Goal: Task Accomplishment & Management: Use online tool/utility

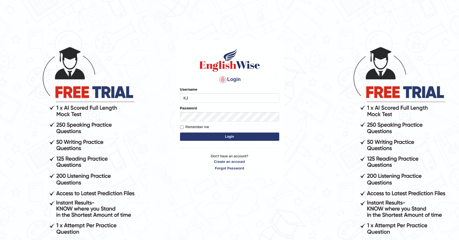
type input "K"
type input "jhunix"
click at [217, 135] on button "Login" at bounding box center [229, 137] width 99 height 8
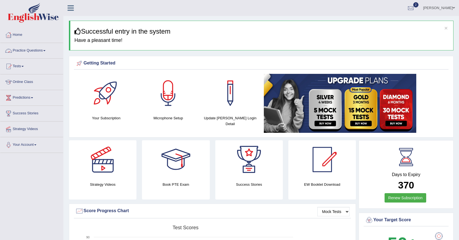
click at [47, 50] on link "Practice Questions" at bounding box center [31, 50] width 63 height 14
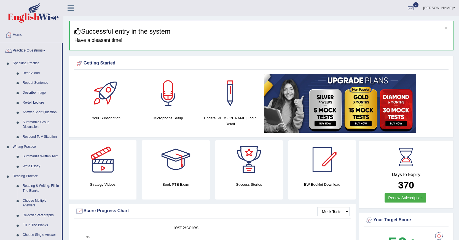
click at [49, 51] on link "Practice Questions" at bounding box center [31, 50] width 62 height 14
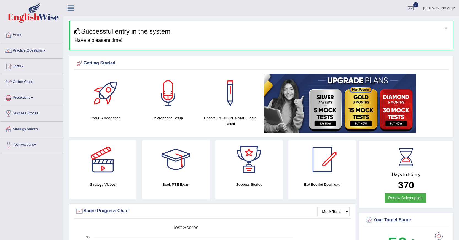
click at [24, 69] on link "Tests" at bounding box center [31, 66] width 63 height 14
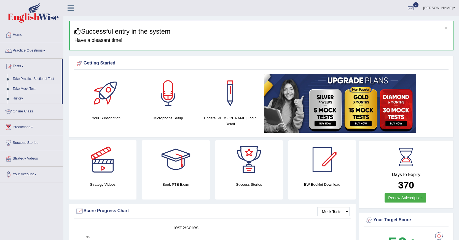
click at [26, 91] on link "Take Mock Test" at bounding box center [36, 89] width 52 height 10
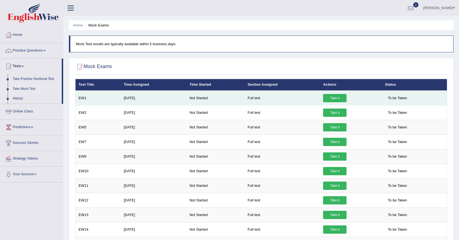
click at [332, 97] on link "Take it" at bounding box center [334, 98] width 23 height 8
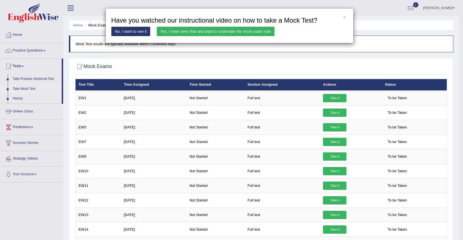
click at [220, 31] on link "Yes, I have seen that and want to undertake the mock exam now" at bounding box center [216, 31] width 118 height 9
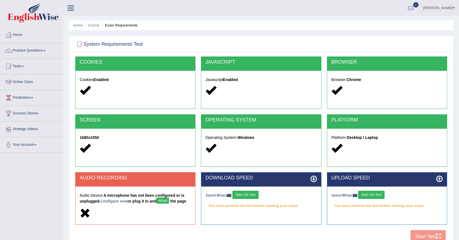
click at [254, 196] on button "Start 10s Test" at bounding box center [246, 195] width 26 height 8
click at [248, 193] on button "Start 10s Test" at bounding box center [252, 195] width 26 height 8
click at [312, 181] on icon at bounding box center [314, 179] width 7 height 7
drag, startPoint x: 271, startPoint y: 194, endPoint x: 285, endPoint y: 209, distance: 19.7
click at [285, 209] on div "Your connection speed is fine!" at bounding box center [261, 206] width 111 height 8
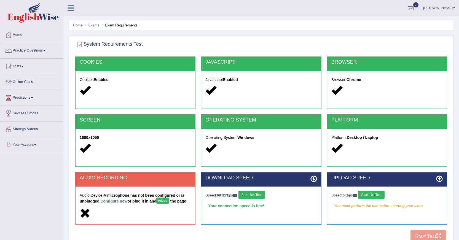
click at [248, 193] on button "Start 10s Test" at bounding box center [252, 195] width 26 height 8
click at [162, 201] on button "reload" at bounding box center [162, 201] width 12 height 6
click at [165, 200] on button "reload" at bounding box center [162, 201] width 12 height 6
click at [120, 202] on link "Configure now" at bounding box center [113, 201] width 27 height 4
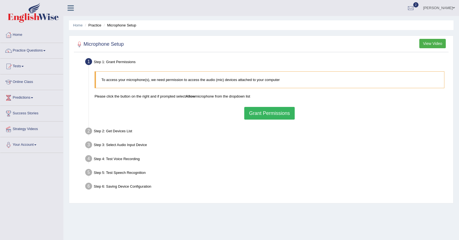
click at [252, 110] on button "Grant Permissions" at bounding box center [269, 113] width 50 height 13
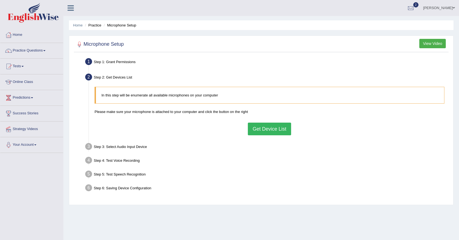
click at [279, 126] on button "Get Device List" at bounding box center [269, 129] width 43 height 13
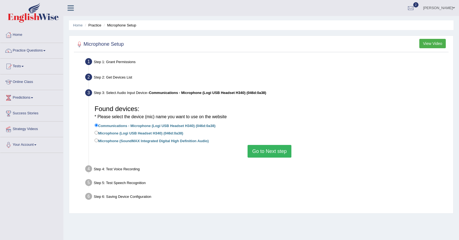
click at [275, 153] on button "Go to Next step" at bounding box center [270, 151] width 44 height 13
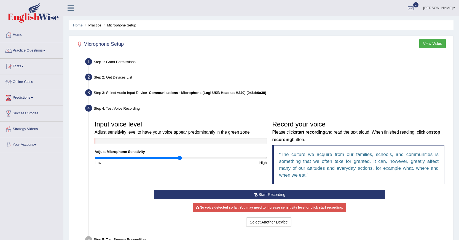
click at [244, 192] on button "Start Recording" at bounding box center [269, 194] width 231 height 9
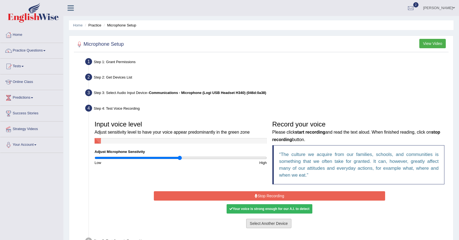
click at [270, 226] on button "Select Another Device" at bounding box center [268, 223] width 45 height 9
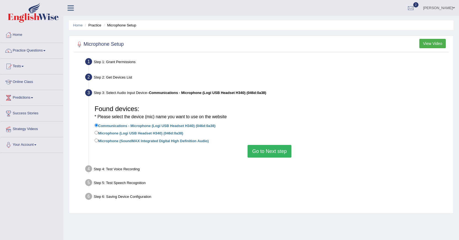
click at [99, 136] on label "Microphone (Logi USB Headset H340) (046d:0a38)" at bounding box center [139, 133] width 89 height 6
click at [98, 135] on input "Microphone (Logi USB Headset H340) (046d:0a38)" at bounding box center [97, 133] width 4 height 4
radio input "true"
click at [260, 148] on button "Go to Next step" at bounding box center [270, 151] width 44 height 13
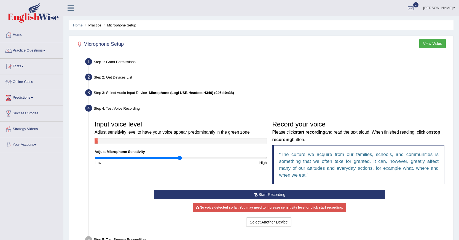
click at [273, 192] on button "Start Recording" at bounding box center [269, 194] width 231 height 9
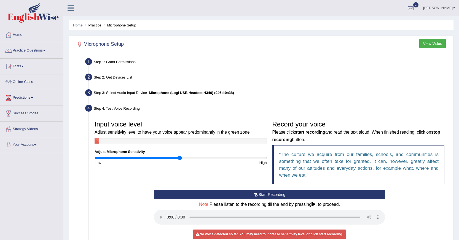
click at [260, 193] on button "Start Recording" at bounding box center [269, 194] width 231 height 9
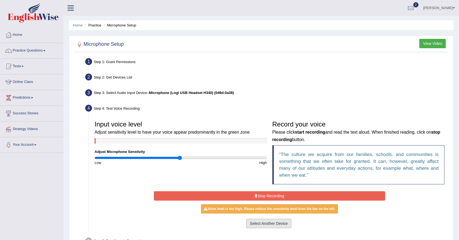
click at [265, 225] on button "Select Another Device" at bounding box center [268, 223] width 45 height 9
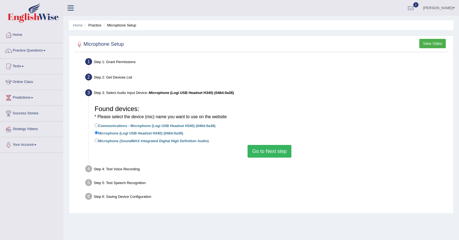
click at [99, 140] on label "Microphone (SoundMAX Integrated Digital High Definition Audio)" at bounding box center [152, 141] width 114 height 6
click at [98, 140] on input "Microphone (SoundMAX Integrated Digital High Definition Audio)" at bounding box center [97, 141] width 4 height 4
radio input "true"
click at [275, 153] on button "Go to Next step" at bounding box center [270, 151] width 44 height 13
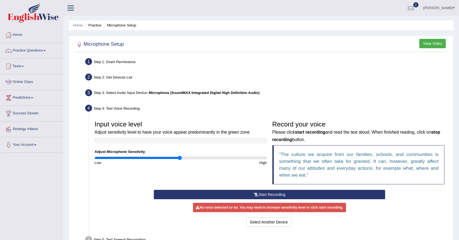
click at [268, 194] on button "Start Recording" at bounding box center [269, 194] width 231 height 9
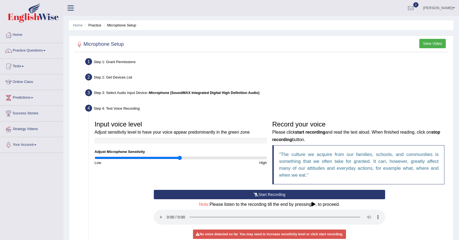
click at [255, 194] on icon at bounding box center [256, 195] width 5 height 4
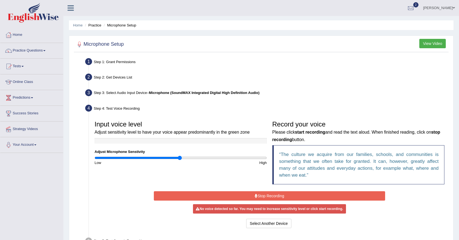
click at [255, 194] on icon at bounding box center [256, 196] width 3 height 4
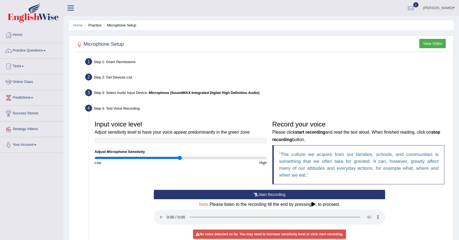
click at [255, 194] on icon at bounding box center [256, 195] width 5 height 4
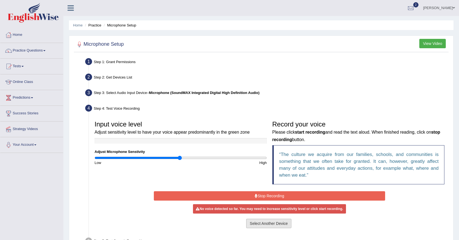
click at [267, 225] on button "Select Another Device" at bounding box center [268, 223] width 45 height 9
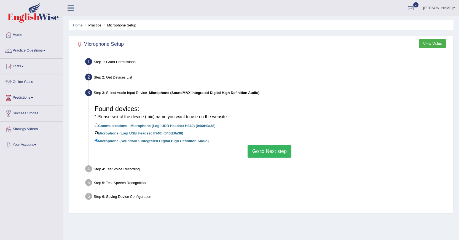
click at [97, 134] on input "Microphone (Logi USB Headset H340) (046d:0a38)" at bounding box center [97, 133] width 4 height 4
radio input "true"
click at [262, 151] on button "Go to Next step" at bounding box center [270, 151] width 44 height 13
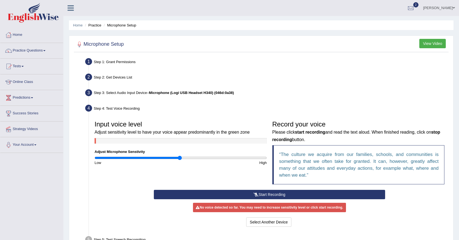
click at [266, 195] on button "Start Recording" at bounding box center [269, 194] width 231 height 9
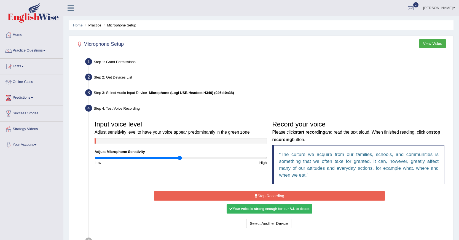
click at [266, 195] on button "Stop Recording" at bounding box center [269, 195] width 231 height 9
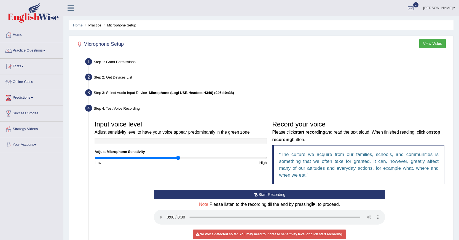
click at [179, 159] on input "range" at bounding box center [181, 158] width 172 height 4
type input "1.02"
click at [182, 159] on input "range" at bounding box center [181, 158] width 172 height 4
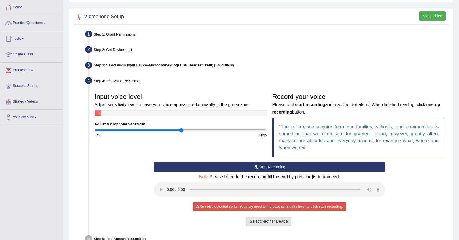
click at [269, 224] on button "Select Another Device" at bounding box center [268, 221] width 45 height 9
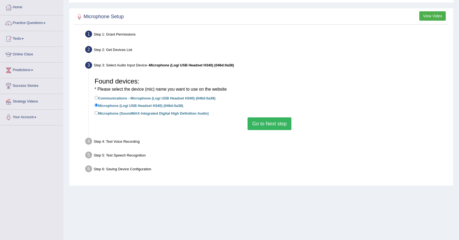
click at [99, 97] on label "Communications - Microphone (Logi USB Headset H340) (046d:0a38)" at bounding box center [155, 98] width 121 height 6
click at [98, 97] on input "Communications - Microphone (Logi USB Headset H340) (046d:0a38)" at bounding box center [97, 98] width 4 height 4
radio input "true"
click at [271, 126] on button "Go to Next step" at bounding box center [270, 124] width 44 height 13
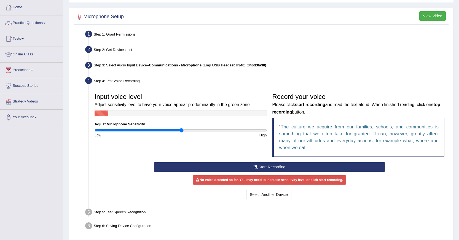
click at [258, 169] on icon at bounding box center [256, 167] width 5 height 4
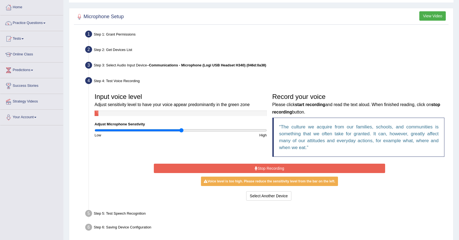
click at [258, 169] on button "Stop Recording" at bounding box center [269, 168] width 231 height 9
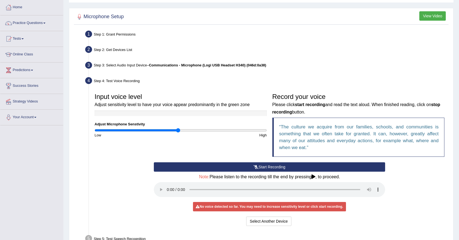
click at [178, 132] on input "range" at bounding box center [181, 130] width 172 height 4
type input "1.04"
click at [183, 129] on input "range" at bounding box center [181, 130] width 172 height 4
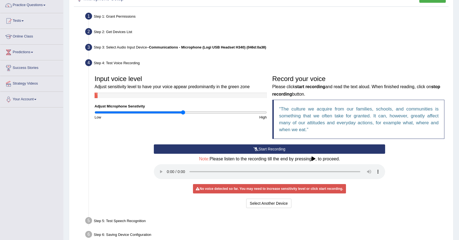
scroll to position [55, 0]
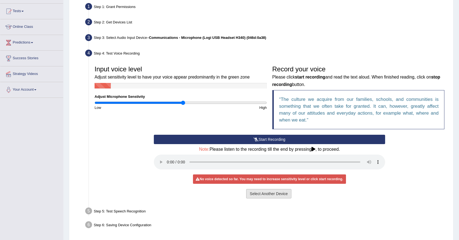
click at [284, 193] on button "Select Another Device" at bounding box center [268, 193] width 45 height 9
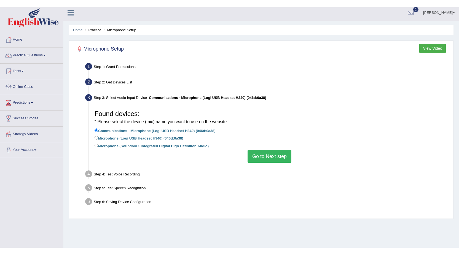
scroll to position [0, 0]
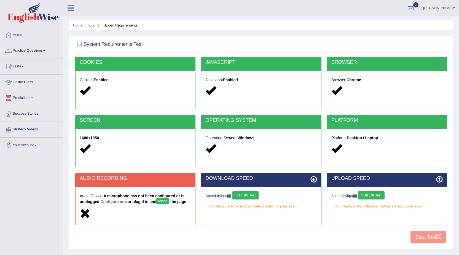
click at [249, 194] on button "Start 10s Test" at bounding box center [246, 195] width 26 height 8
click at [254, 195] on button "Start 10s Test" at bounding box center [252, 195] width 26 height 8
click at [422, 241] on div "COOKIES Cookies Enabled JAVASCRIPT Javascript Enabled BROWSER Browser: Chrome S…" at bounding box center [261, 152] width 375 height 190
click at [371, 194] on button "Start 10s Test" at bounding box center [371, 195] width 26 height 8
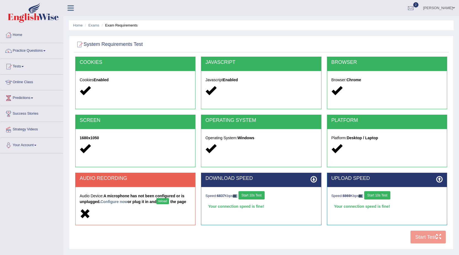
click at [164, 198] on button "reload" at bounding box center [162, 201] width 12 height 6
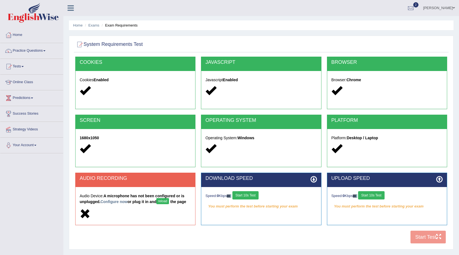
click at [168, 200] on button "reload" at bounding box center [162, 201] width 12 height 6
click at [245, 195] on button "Start 10s Test" at bounding box center [246, 195] width 26 height 8
click at [164, 202] on button "reload" at bounding box center [162, 201] width 12 height 6
click at [311, 178] on icon at bounding box center [314, 179] width 7 height 7
click at [247, 183] on div "DOWNLOAD SPEED" at bounding box center [261, 180] width 120 height 14
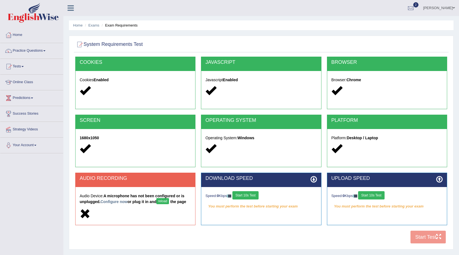
click at [247, 194] on button "Start 10s Test" at bounding box center [246, 195] width 26 height 8
click at [247, 194] on button "Start 10s Test" at bounding box center [252, 195] width 26 height 8
click at [373, 196] on button "Start 10s Test" at bounding box center [371, 195] width 26 height 8
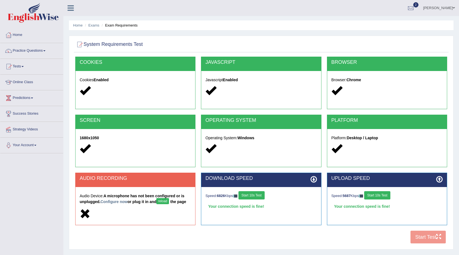
click at [425, 234] on div "COOKIES Cookies Enabled JAVASCRIPT Javascript Enabled BROWSER Browser: Chrome S…" at bounding box center [261, 152] width 375 height 190
click at [168, 200] on button "reload" at bounding box center [162, 201] width 12 height 6
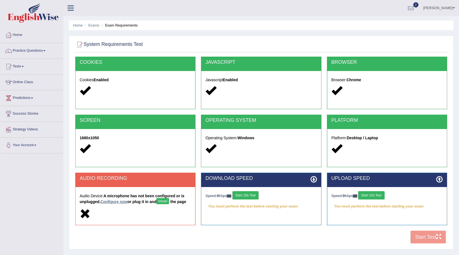
click at [114, 203] on link "Configure now" at bounding box center [113, 201] width 27 height 4
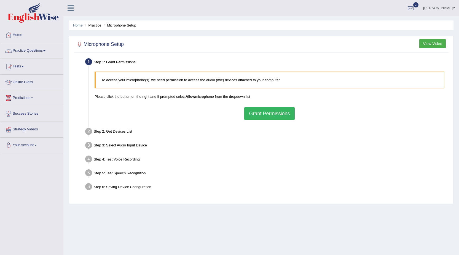
click at [274, 110] on button "Grant Permissions" at bounding box center [269, 113] width 50 height 13
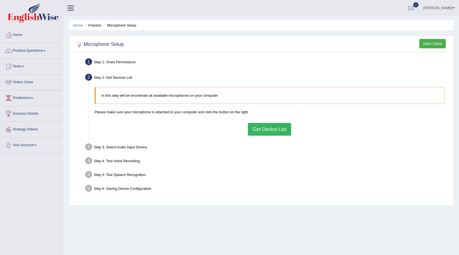
click at [260, 132] on button "Get Device List" at bounding box center [269, 129] width 43 height 13
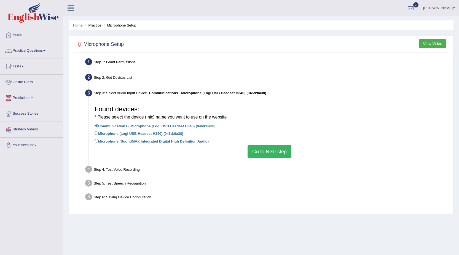
click at [99, 127] on label "Communications - Microphone (Logi USB Headset H340) (046d:0a38)" at bounding box center [155, 125] width 121 height 6
click at [98, 127] on input "Communications - Microphone (Logi USB Headset H340) (046d:0a38)" at bounding box center [97, 126] width 4 height 4
click at [273, 155] on button "Go to Next step" at bounding box center [270, 151] width 44 height 13
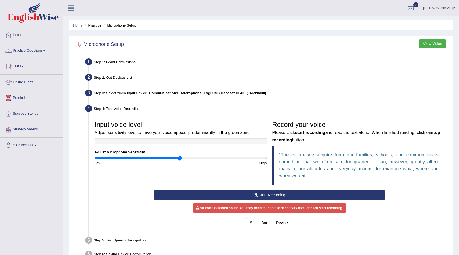
click at [259, 192] on button "Start Recording" at bounding box center [269, 194] width 231 height 9
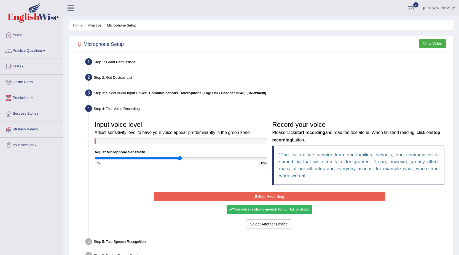
click at [259, 192] on button "Stop Recording" at bounding box center [269, 195] width 231 height 9
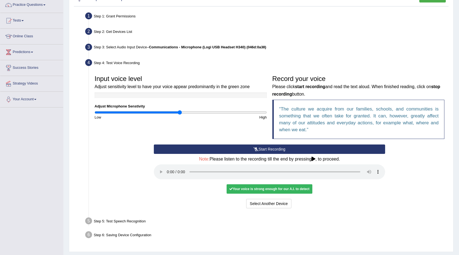
scroll to position [51, 0]
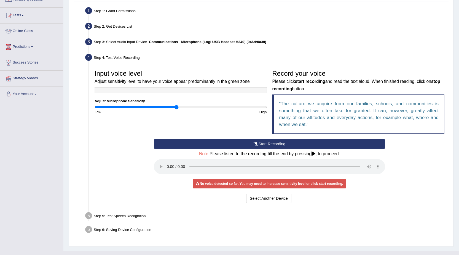
type input "0.96"
click at [176, 106] on input "range" at bounding box center [181, 107] width 172 height 4
click at [315, 153] on icon at bounding box center [314, 153] width 4 height 4
click at [267, 199] on button "Select Another Device" at bounding box center [268, 197] width 45 height 9
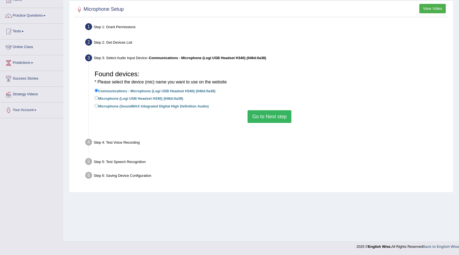
scroll to position [35, 0]
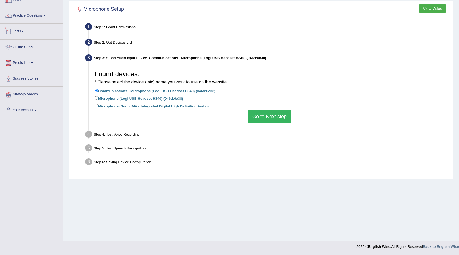
click at [25, 34] on link "Tests" at bounding box center [31, 31] width 63 height 14
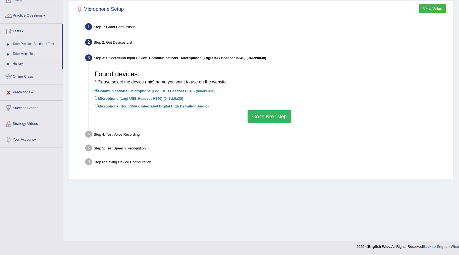
click at [24, 52] on link "Take Mock Test" at bounding box center [36, 54] width 52 height 10
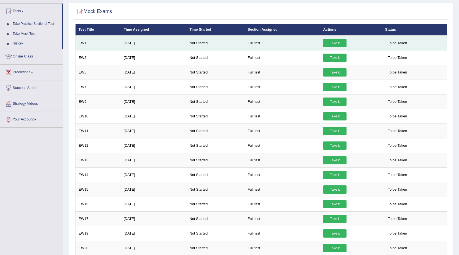
click at [343, 44] on link "Take it" at bounding box center [334, 43] width 23 height 8
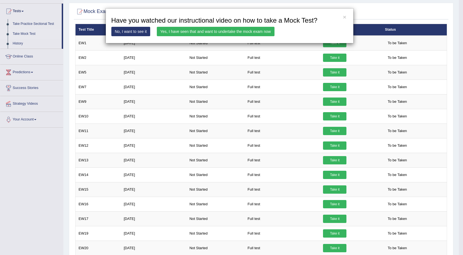
click at [120, 28] on link "No, I want to see it" at bounding box center [130, 31] width 39 height 9
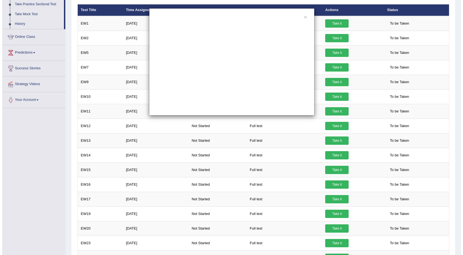
scroll to position [28, 0]
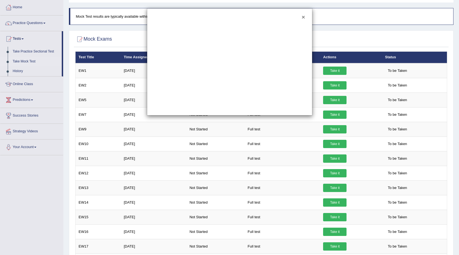
click at [303, 19] on button "×" at bounding box center [303, 17] width 3 height 6
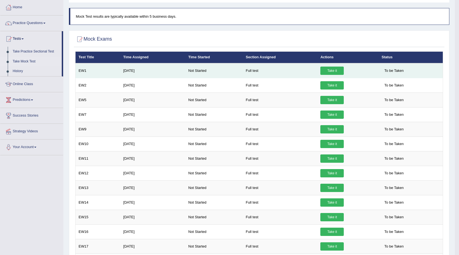
click at [326, 74] on link "Take it" at bounding box center [332, 70] width 23 height 8
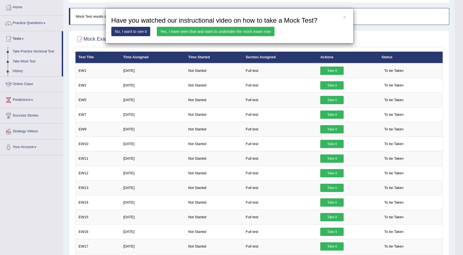
click at [187, 32] on link "Yes, I have seen that and want to undertake the mock exam now" at bounding box center [216, 31] width 118 height 9
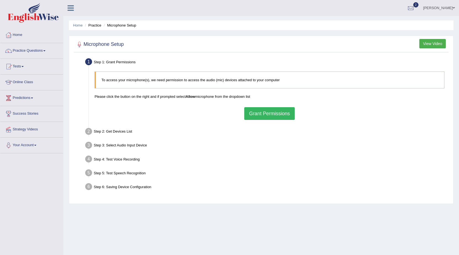
click at [260, 111] on button "Grant Permissions" at bounding box center [269, 113] width 50 height 13
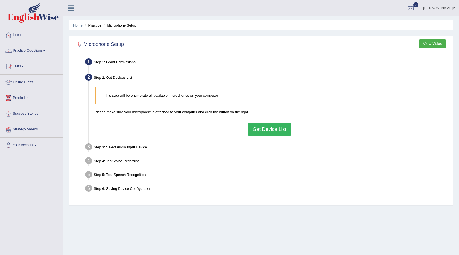
click at [263, 133] on button "Get Device List" at bounding box center [269, 129] width 43 height 13
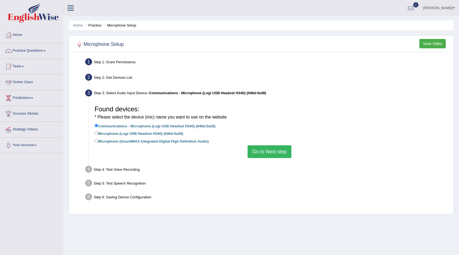
click at [261, 149] on button "Go to Next step" at bounding box center [270, 151] width 44 height 13
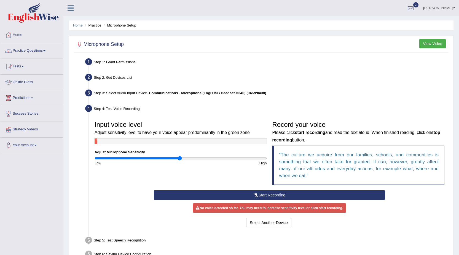
click at [244, 196] on button "Start Recording" at bounding box center [269, 194] width 231 height 9
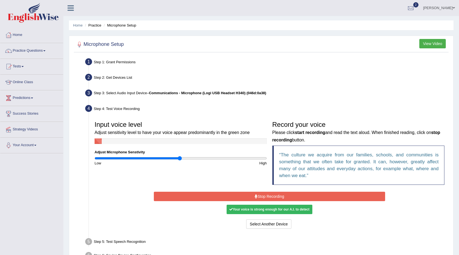
click at [268, 193] on button "Stop Recording" at bounding box center [269, 195] width 231 height 9
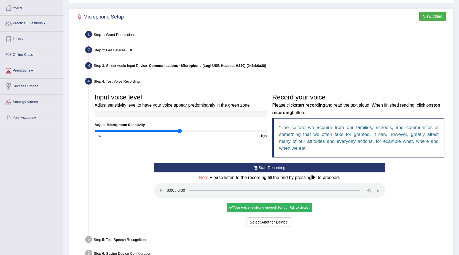
scroll to position [28, 0]
